Goal: Communication & Community: Connect with others

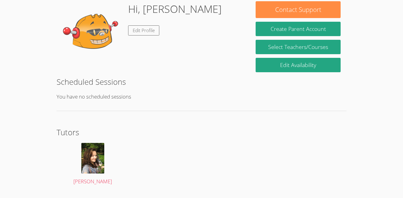
scroll to position [114, 0]
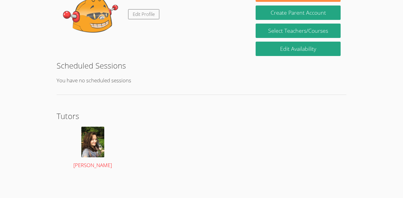
click at [80, 131] on div at bounding box center [92, 142] width 61 height 31
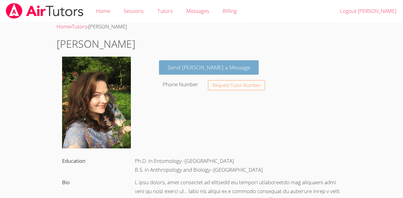
click at [203, 73] on link "Send Diana a Message" at bounding box center [209, 67] width 100 height 14
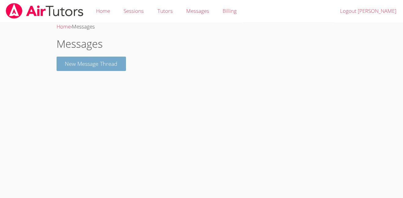
click at [107, 66] on button "New Message Thread" at bounding box center [92, 64] width 70 height 14
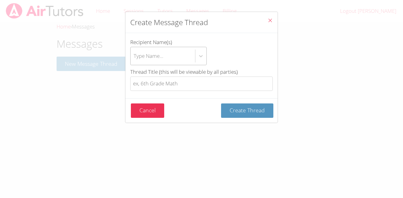
click at [173, 59] on div "Type Name..." at bounding box center [163, 56] width 65 height 18
click at [134, 59] on input "Recipient Name(s) Type Name..." at bounding box center [134, 56] width 1 height 14
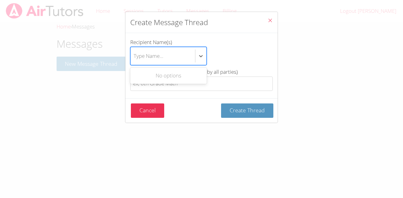
click at [178, 54] on div "Type Name..." at bounding box center [163, 56] width 65 height 18
click at [134, 54] on input "Recipient Name(s) Use Up and Down to choose options, press Enter to select the …" at bounding box center [134, 56] width 1 height 14
type input "tucker"
click at [227, 48] on div "Use Up and Down to choose options, press Enter to select the currently focused …" at bounding box center [201, 56] width 143 height 18
click at [149, 49] on input "Recipient Name(s) Use Up and Down to choose options, press Enter to select the …" at bounding box center [141, 56] width 15 height 14
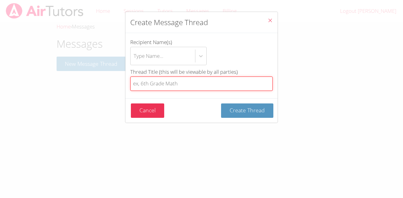
click at [169, 85] on input "Thread Title (this will be viewable by all parties)" at bounding box center [201, 83] width 143 height 14
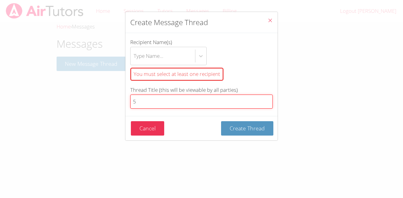
type input "5"
click at [221, 121] on button "Create Thread" at bounding box center [247, 128] width 52 height 14
